Goal: Task Accomplishment & Management: Manage account settings

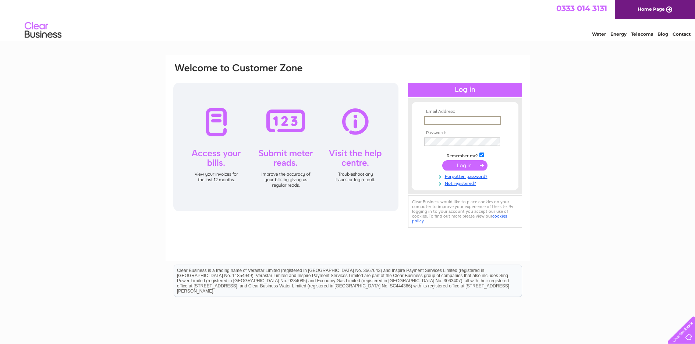
type input "[EMAIL_ADDRESS][DOMAIN_NAME]"
click at [464, 165] on input "submit" at bounding box center [464, 165] width 45 height 10
click at [470, 166] on input "submit" at bounding box center [464, 165] width 45 height 10
click at [462, 164] on input "submit" at bounding box center [464, 165] width 45 height 10
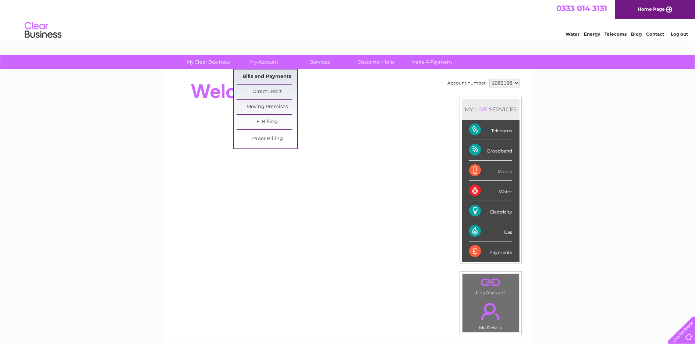
click at [266, 77] on link "Bills and Payments" at bounding box center [266, 77] width 61 height 15
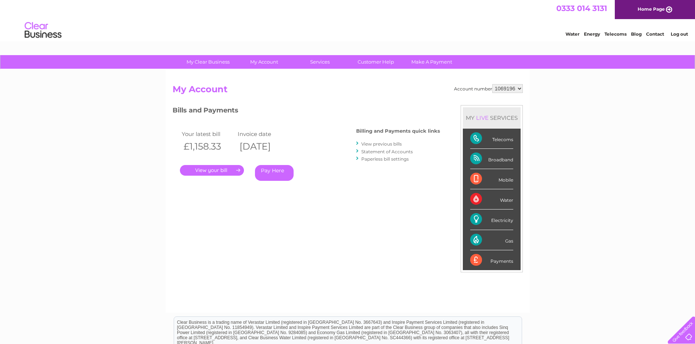
click at [229, 169] on link "." at bounding box center [212, 170] width 64 height 11
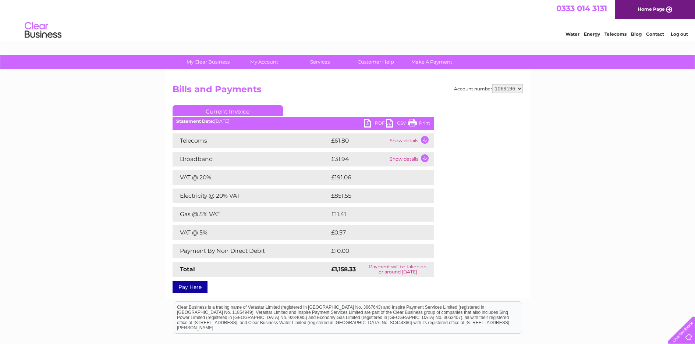
click at [370, 122] on link "PDF" at bounding box center [375, 124] width 22 height 11
